Goal: Find specific page/section

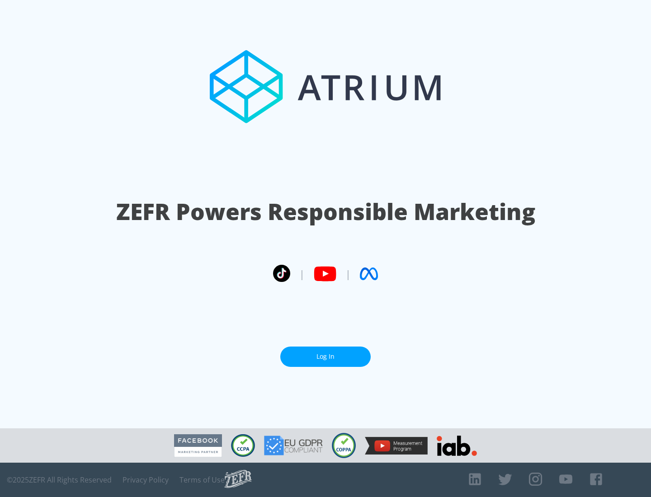
click at [325, 356] on link "Log In" at bounding box center [325, 356] width 90 height 20
